Goal: Navigation & Orientation: Understand site structure

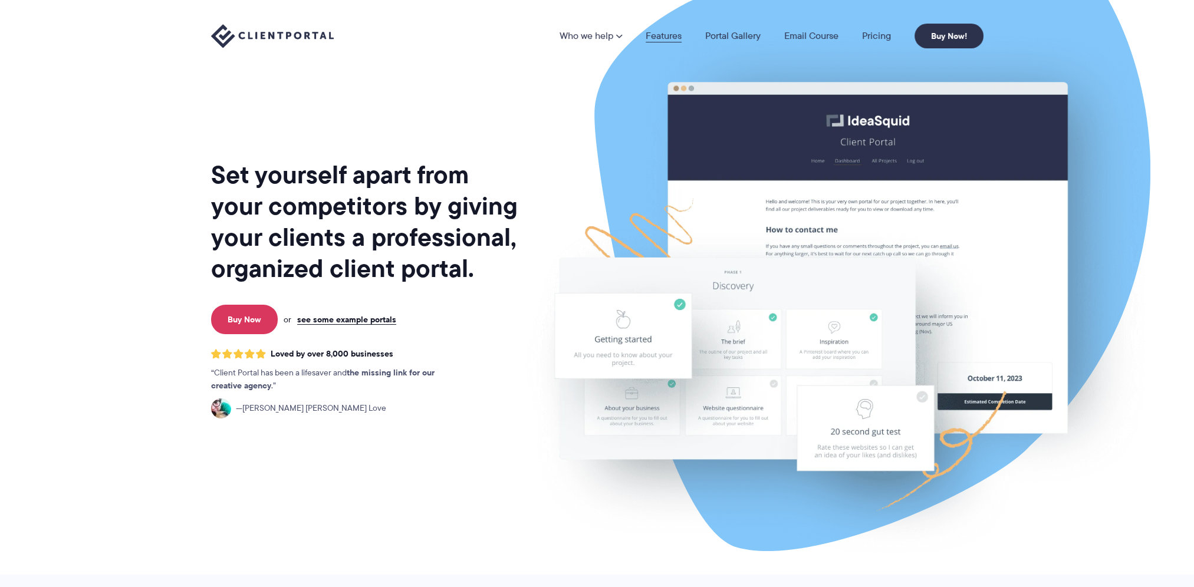
drag, startPoint x: 0, startPoint y: 0, endPoint x: 670, endPoint y: 37, distance: 670.8
click at [670, 37] on link "Features" at bounding box center [664, 35] width 36 height 9
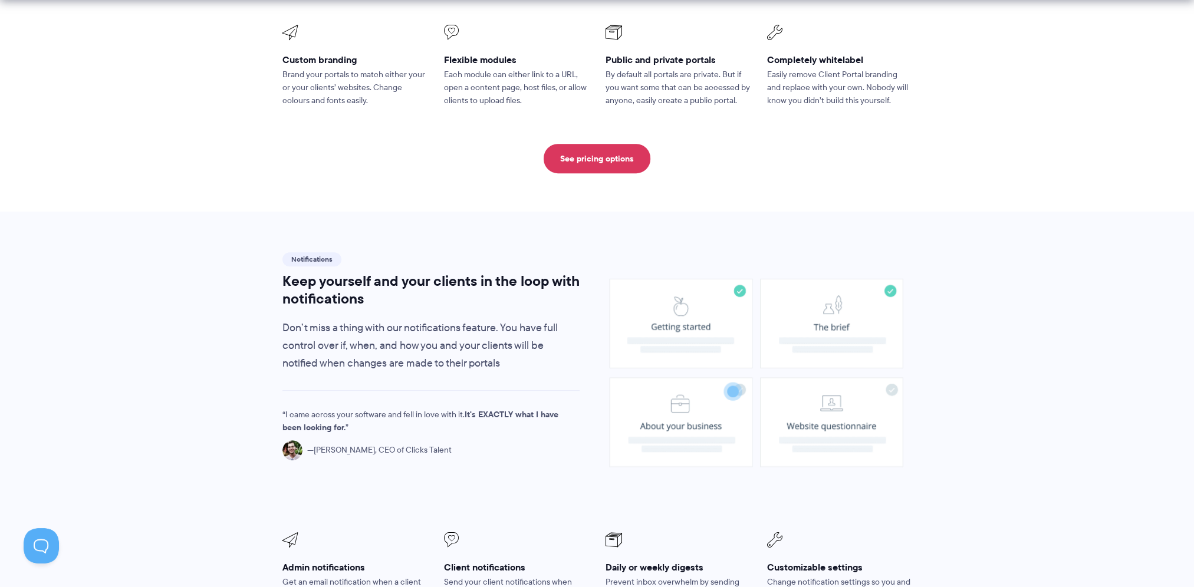
scroll to position [707, 0]
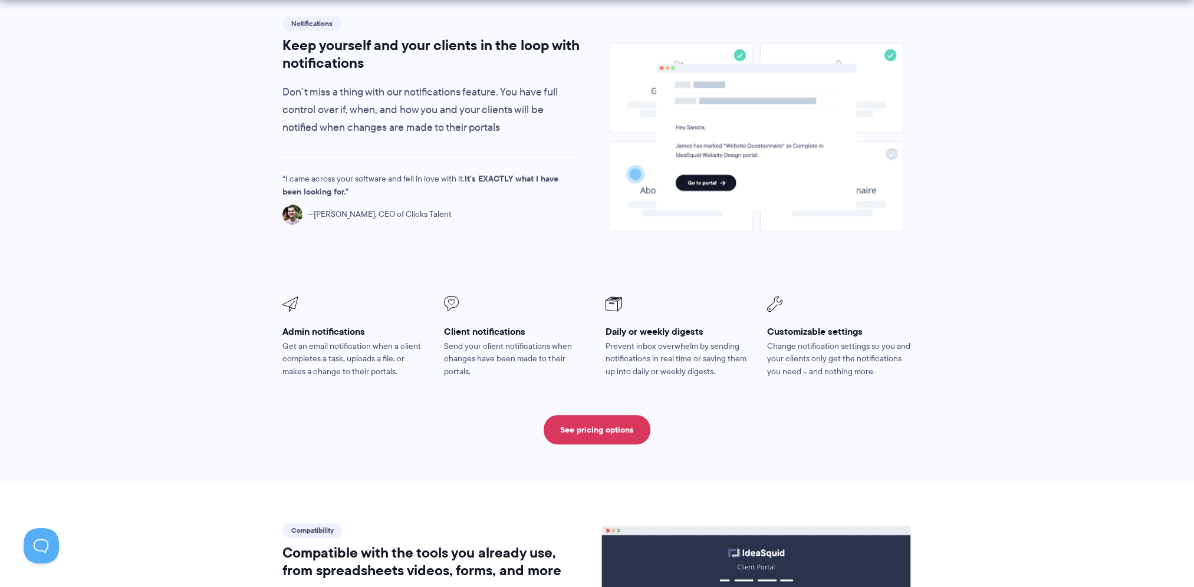
click at [485, 294] on div "Notifications Keep yourself and your clients in the loop with notifications Don…" at bounding box center [597, 229] width 630 height 431
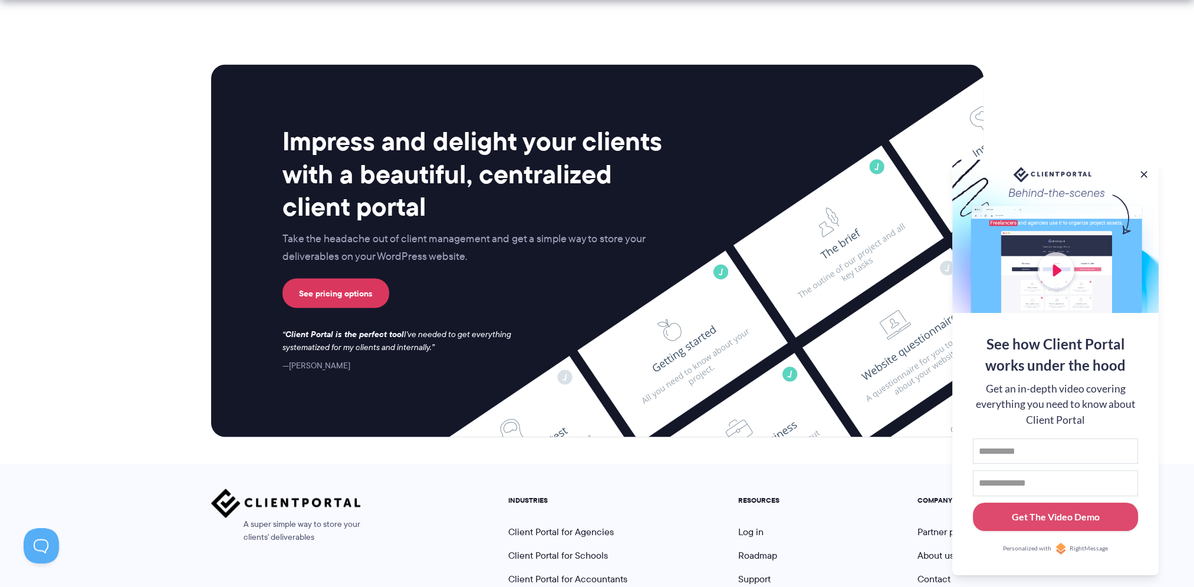
scroll to position [3054, 0]
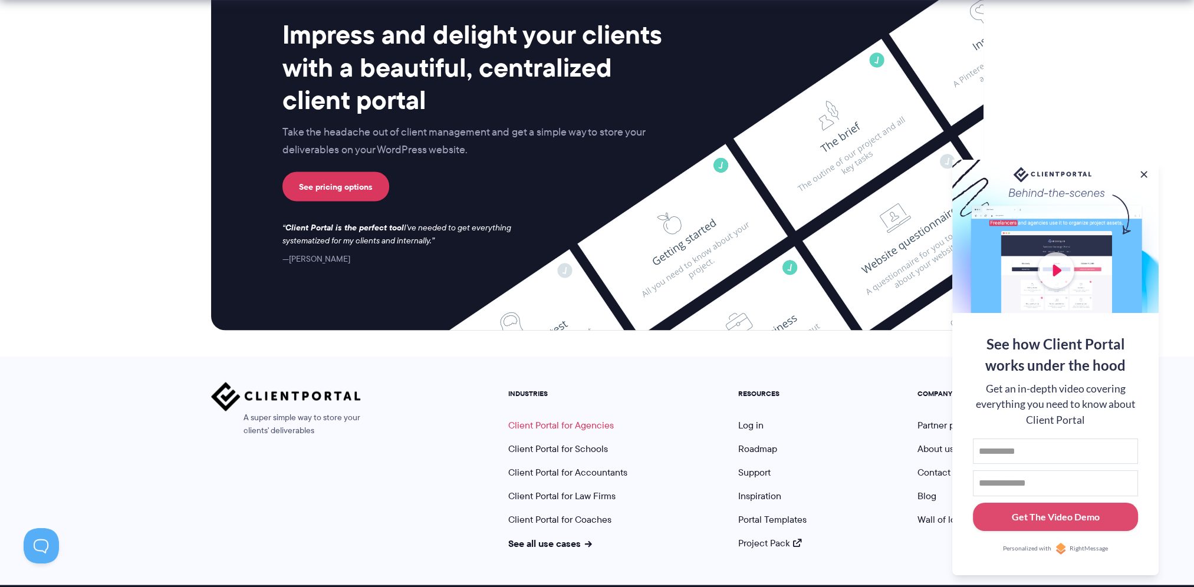
click at [577, 419] on link "Client Portal for Agencies" at bounding box center [561, 426] width 106 height 14
